Goal: Task Accomplishment & Management: Use online tool/utility

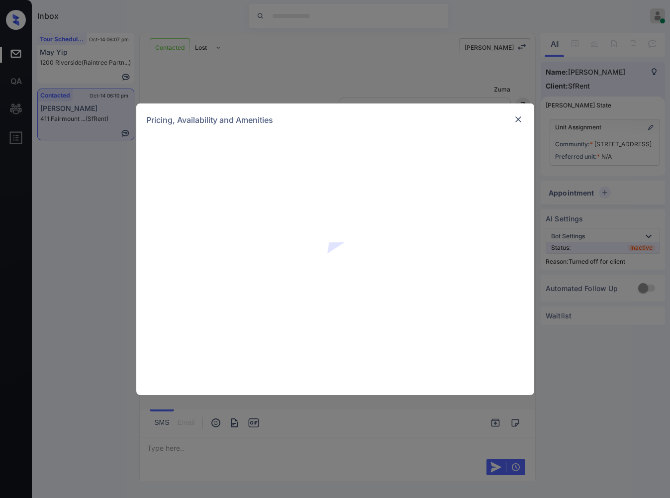
scroll to position [1584, 0]
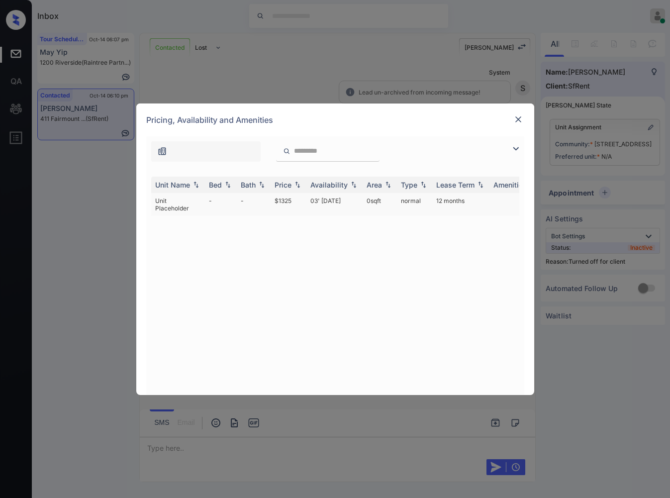
click at [292, 199] on td "$1325" at bounding box center [289, 204] width 36 height 23
click at [291, 199] on td "$1325" at bounding box center [289, 204] width 36 height 23
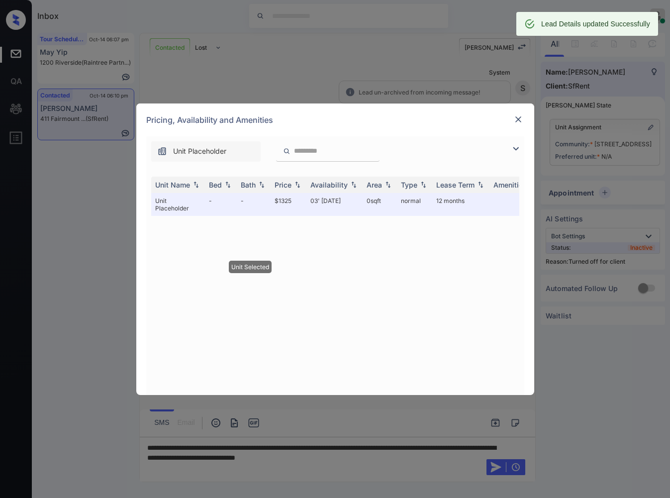
click at [523, 120] on div at bounding box center [519, 119] width 12 height 12
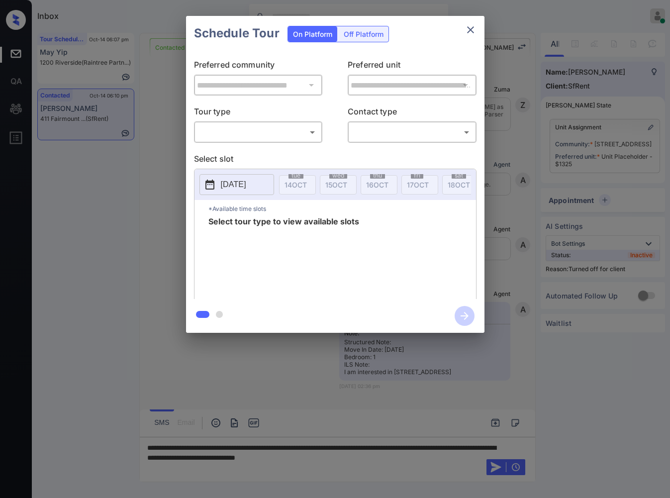
scroll to position [1642, 0]
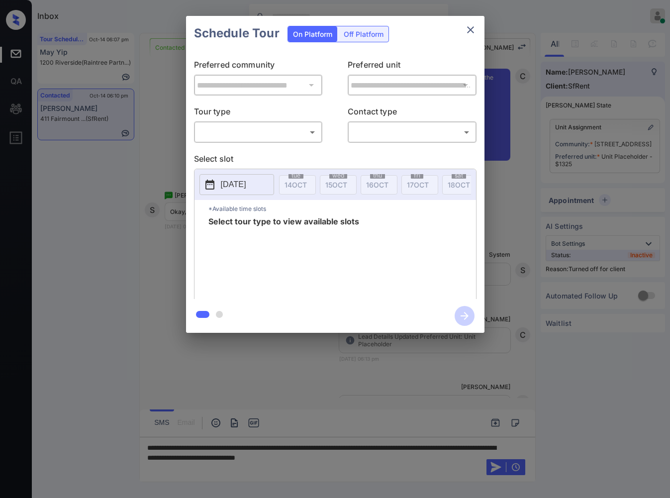
click at [307, 125] on body "Inbox Caroline Dacanay Online Set yourself offline Set yourself on break Profil…" at bounding box center [335, 249] width 670 height 498
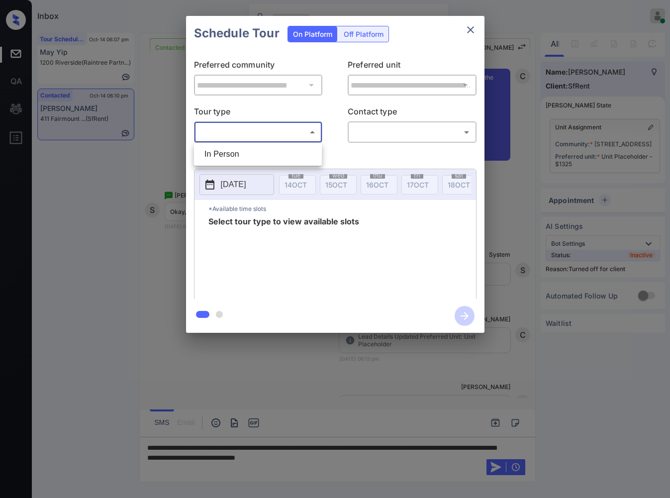
click at [296, 161] on li "In Person" at bounding box center [258, 154] width 123 height 18
type input "********"
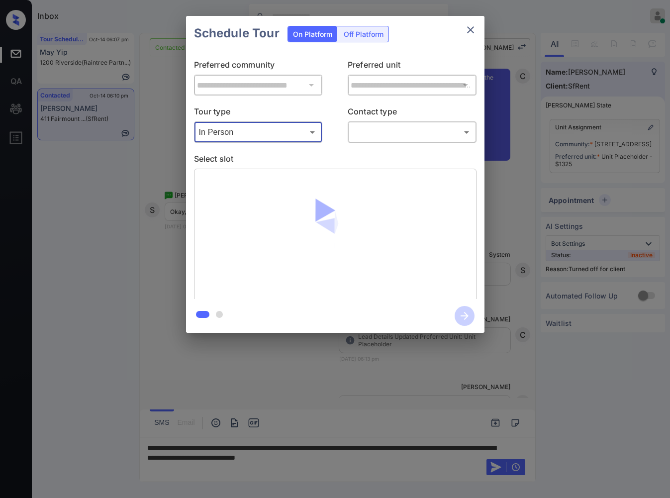
click at [382, 130] on body "Inbox Caroline Dacanay Online Set yourself offline Set yourself on break Profil…" at bounding box center [335, 249] width 670 height 498
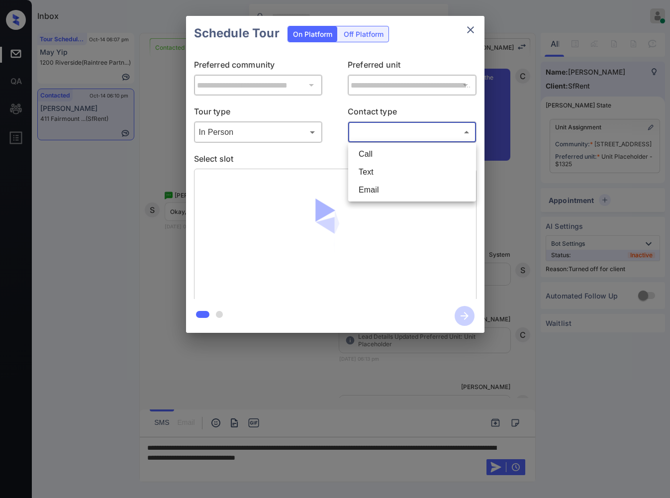
click at [370, 178] on li "Text" at bounding box center [412, 172] width 123 height 18
type input "****"
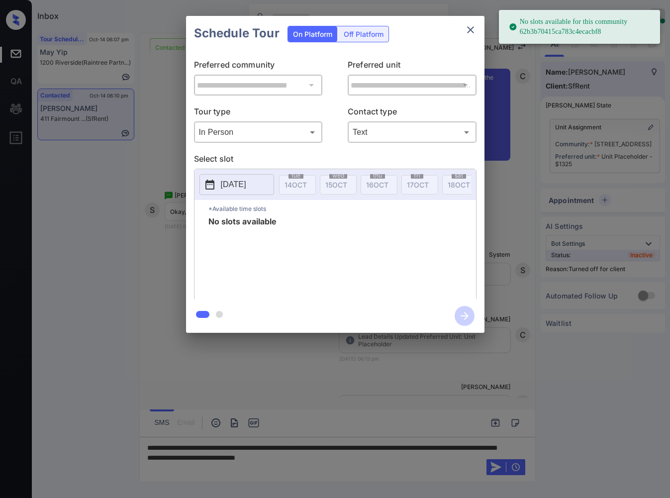
click at [367, 30] on div "Off Platform" at bounding box center [364, 33] width 50 height 15
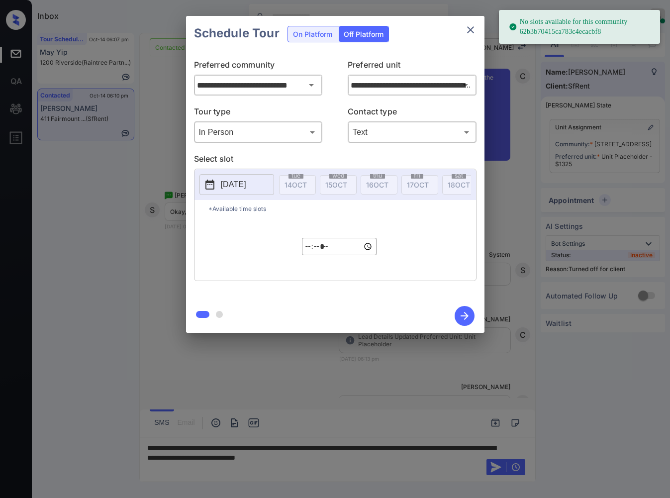
click at [246, 180] on p "2025-10-14" at bounding box center [233, 185] width 25 height 12
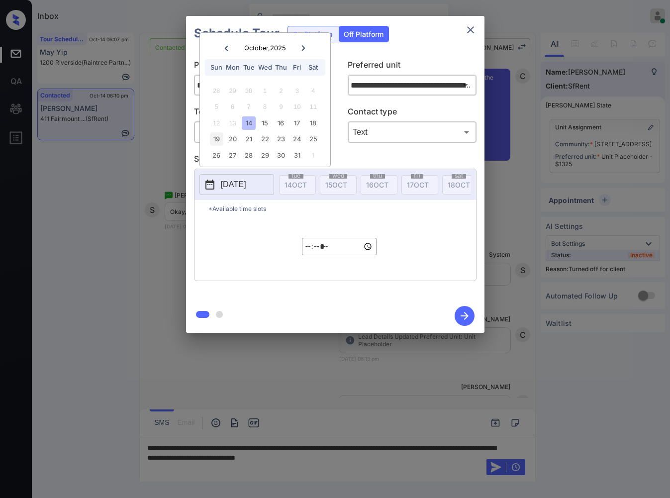
click at [218, 145] on div "19" at bounding box center [216, 138] width 13 height 13
click at [308, 255] on input "*****" at bounding box center [339, 246] width 75 height 17
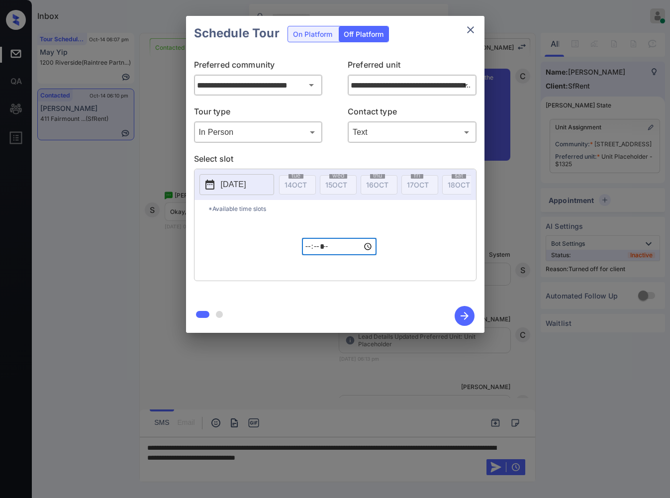
type input "*****"
click at [467, 322] on icon "button" at bounding box center [465, 316] width 20 height 20
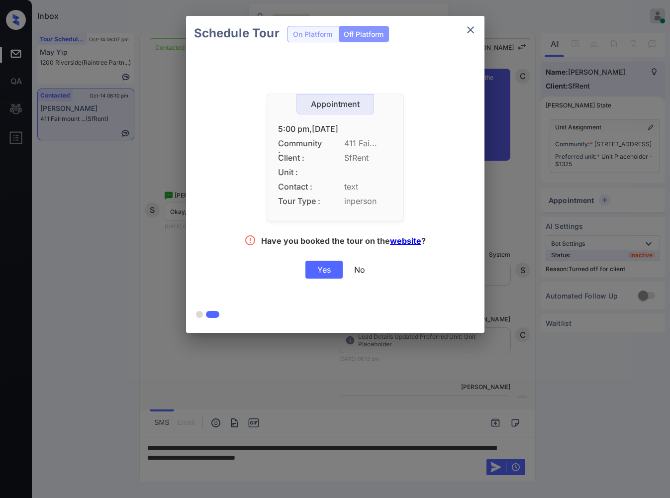
click at [322, 271] on div "Yes" at bounding box center [324, 270] width 37 height 18
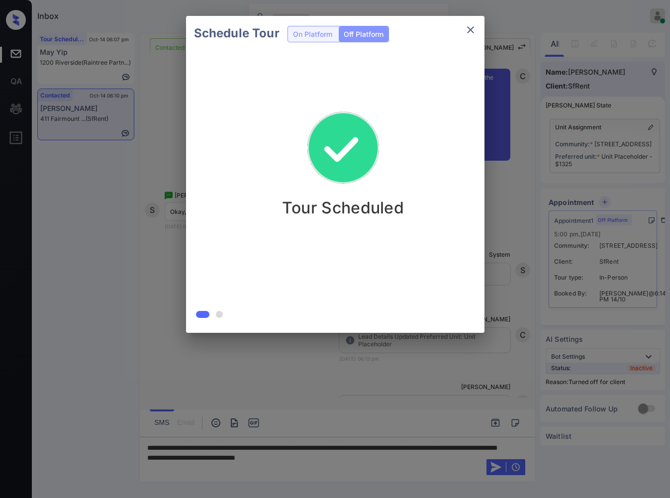
click at [176, 288] on div "Schedule Tour On Platform Off Platform Tour Scheduled" at bounding box center [335, 174] width 670 height 349
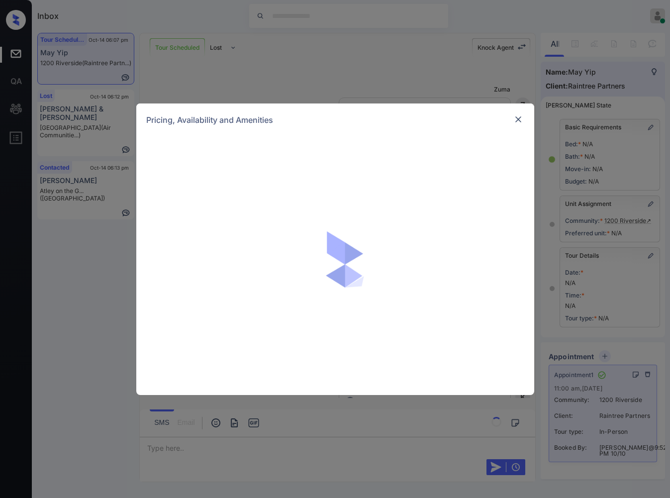
scroll to position [3862, 0]
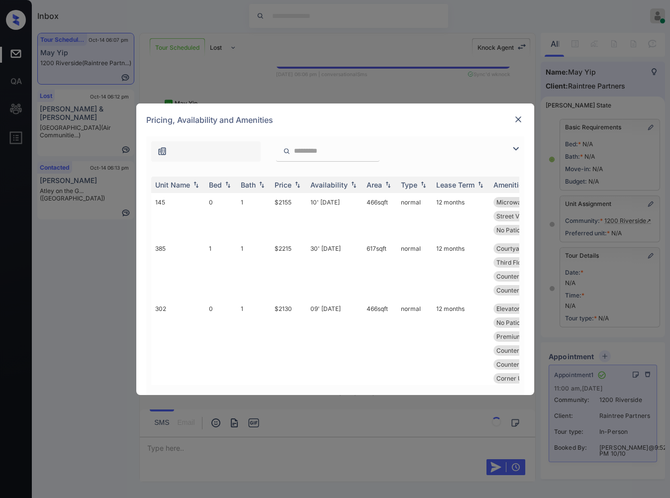
click at [305, 152] on input "search" at bounding box center [334, 151] width 82 height 8
paste input "***"
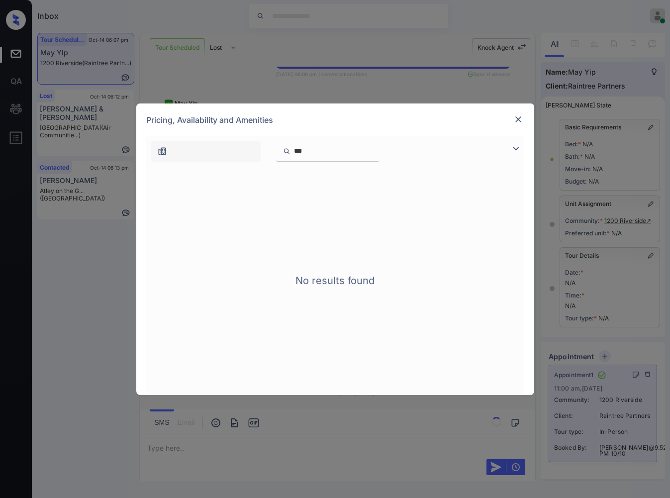
type input "***"
click at [517, 118] on img at bounding box center [519, 119] width 10 height 10
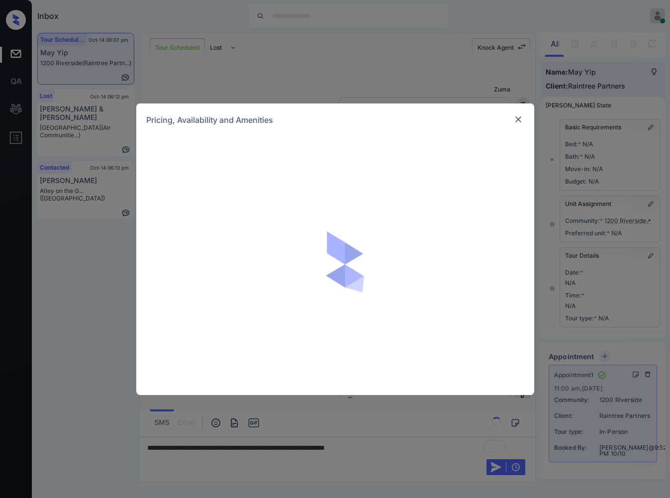
scroll to position [3862, 0]
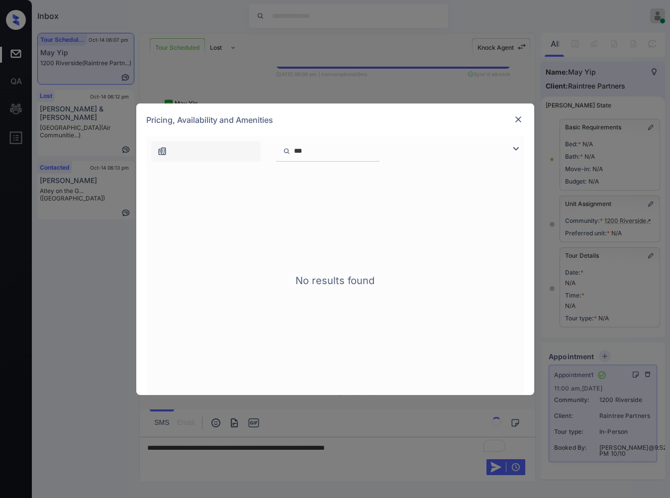
click at [375, 152] on input "***" at bounding box center [334, 151] width 82 height 8
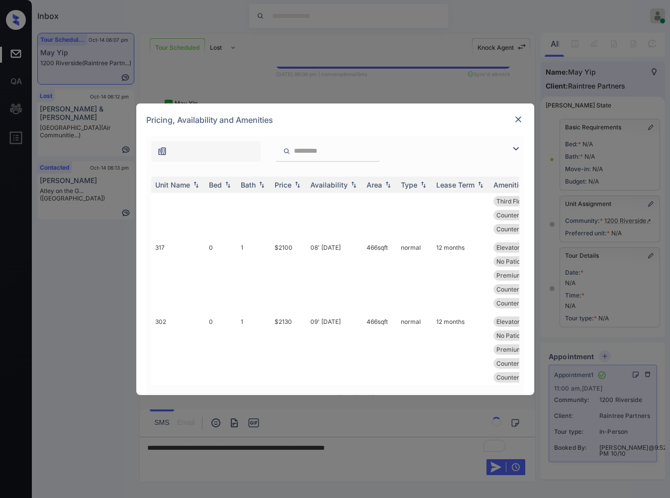
scroll to position [746, 0]
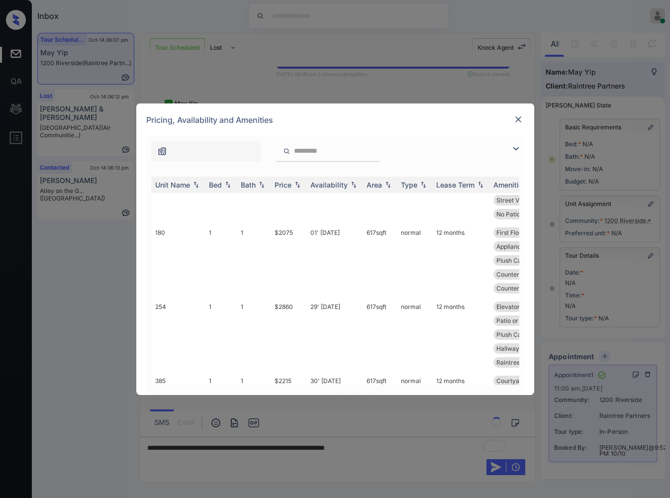
click at [517, 117] on img at bounding box center [519, 119] width 10 height 10
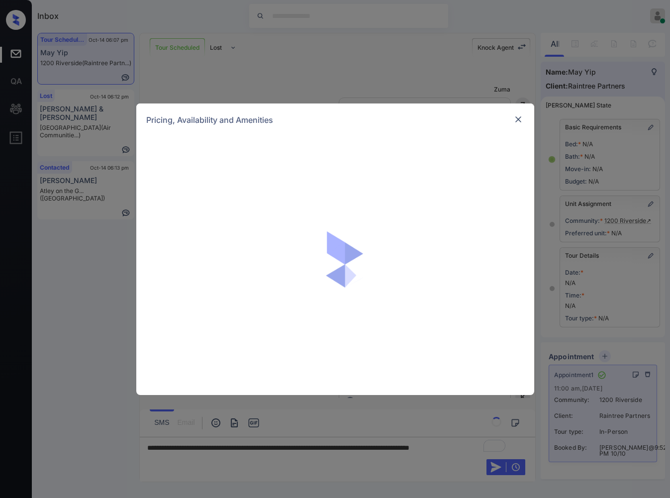
scroll to position [981, 0]
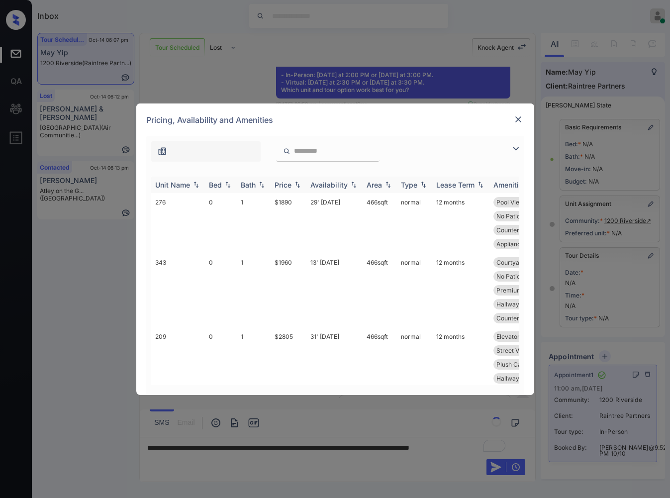
click at [295, 184] on img at bounding box center [298, 184] width 10 height 7
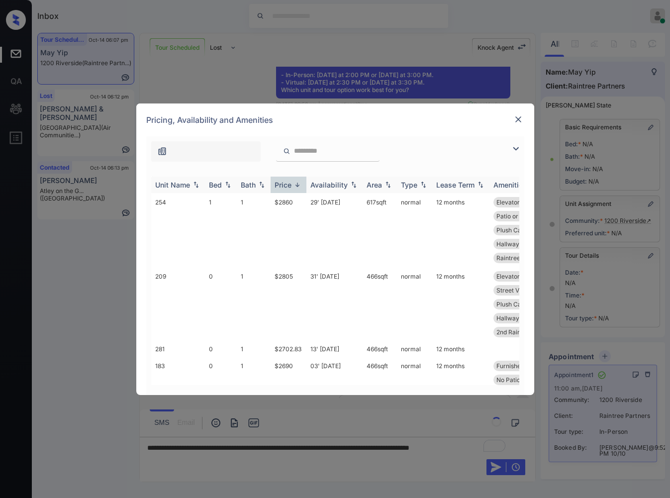
click at [295, 184] on img at bounding box center [298, 184] width 10 height 7
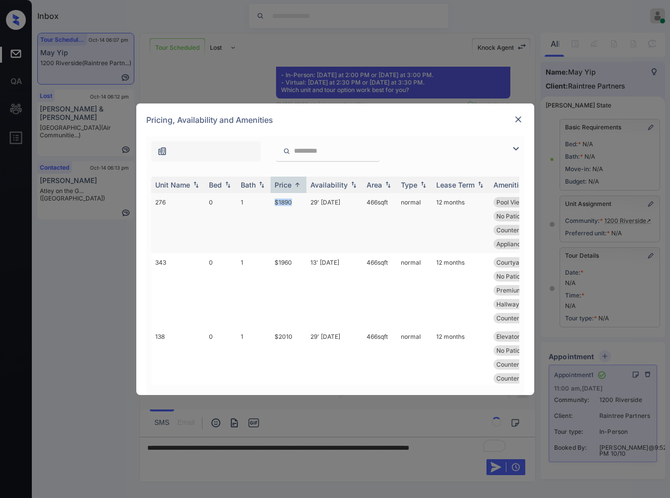
drag, startPoint x: 298, startPoint y: 204, endPoint x: 256, endPoint y: 201, distance: 41.9
click at [256, 201] on tr "276 0 1 $1890 29' [DATE] 466 sqft normal 12 months Pool View Second Floor No Pa…" at bounding box center [411, 223] width 520 height 60
copy tr "$1890"
drag, startPoint x: 174, startPoint y: 203, endPoint x: 154, endPoint y: 205, distance: 19.6
click at [154, 205] on td "276" at bounding box center [178, 223] width 54 height 60
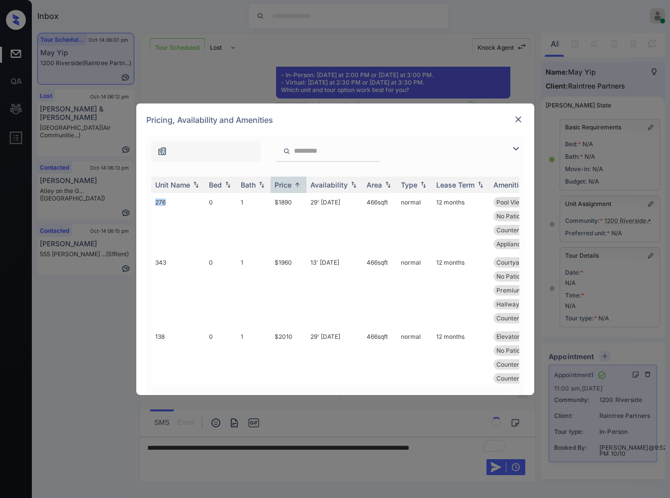
copy td "276"
drag, startPoint x: 295, startPoint y: 204, endPoint x: 272, endPoint y: 202, distance: 23.0
click at [272, 202] on td "$1890" at bounding box center [289, 223] width 36 height 60
copy td "$1890"
click at [519, 119] on img at bounding box center [519, 119] width 10 height 10
